Goal: Transaction & Acquisition: Register for event/course

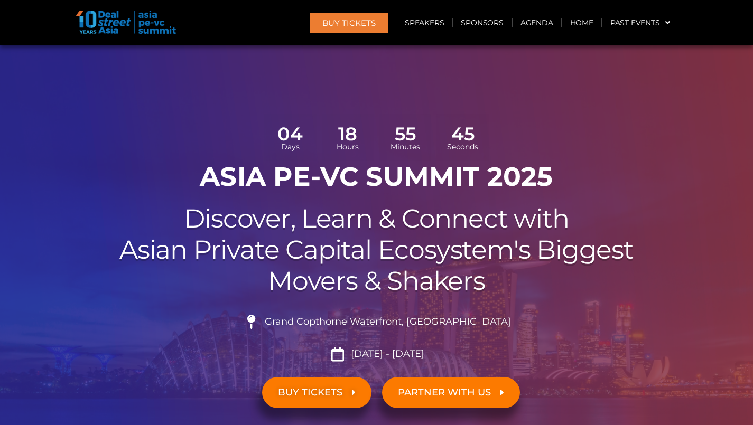
click at [307, 388] on span "BUY TICKETS" at bounding box center [310, 393] width 64 height 10
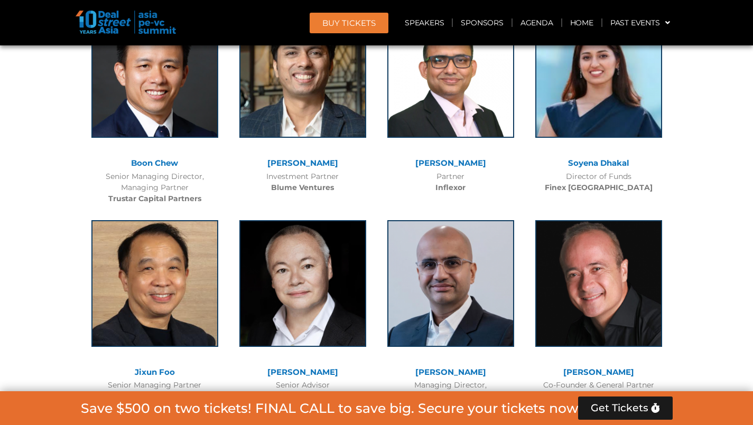
scroll to position [5784, 0]
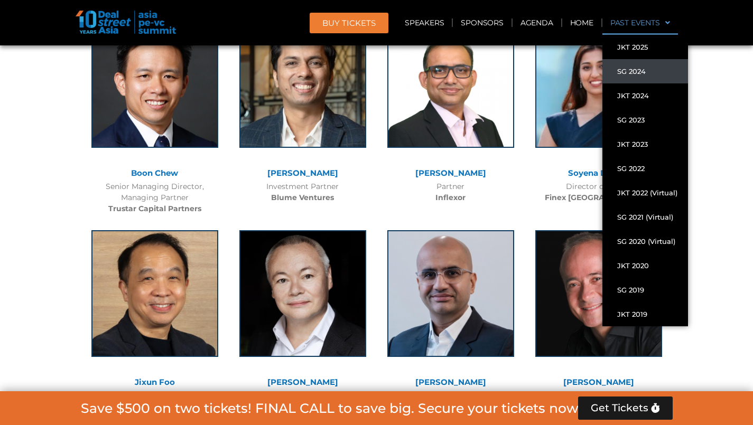
click at [649, 71] on link "SG 2024" at bounding box center [645, 71] width 86 height 24
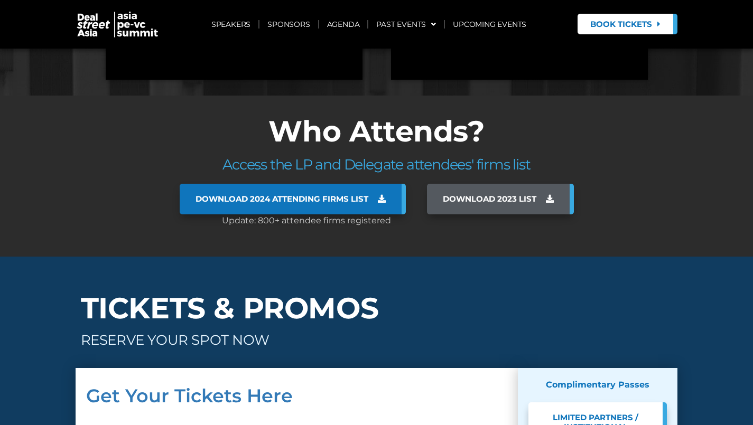
scroll to position [8136, 0]
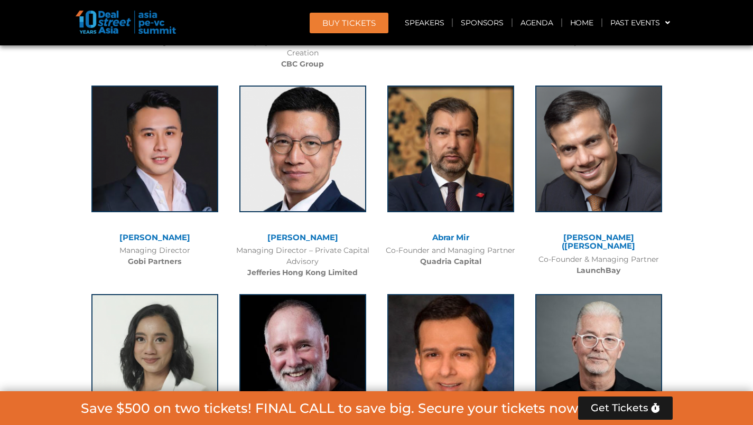
scroll to position [3807, 0]
